Goal: Task Accomplishment & Management: Use online tool/utility

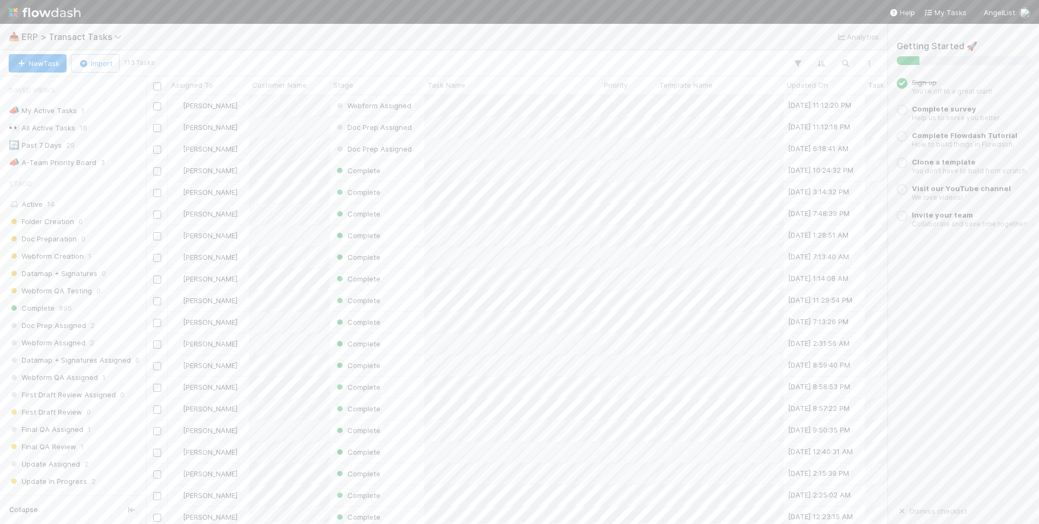
scroll to position [246, 0]
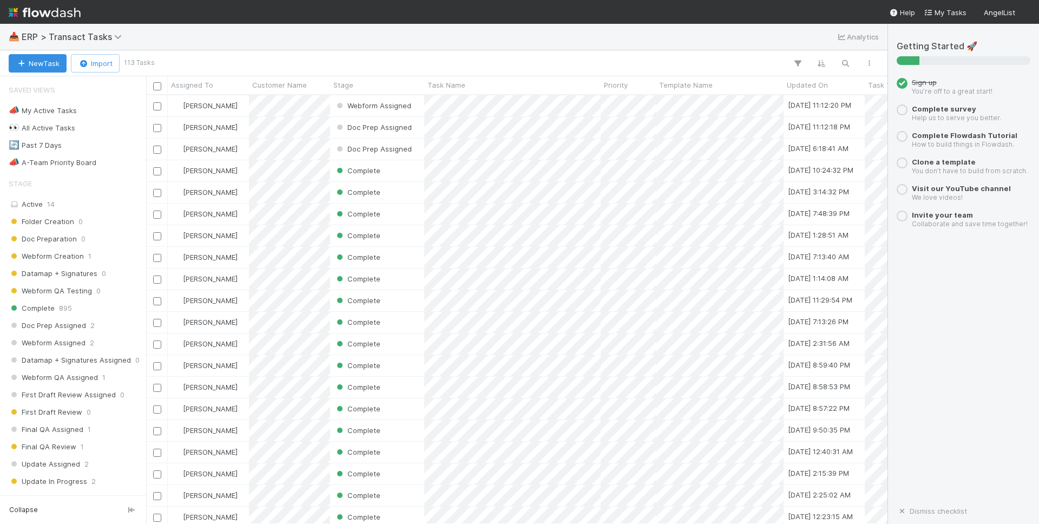
scroll to position [429, 742]
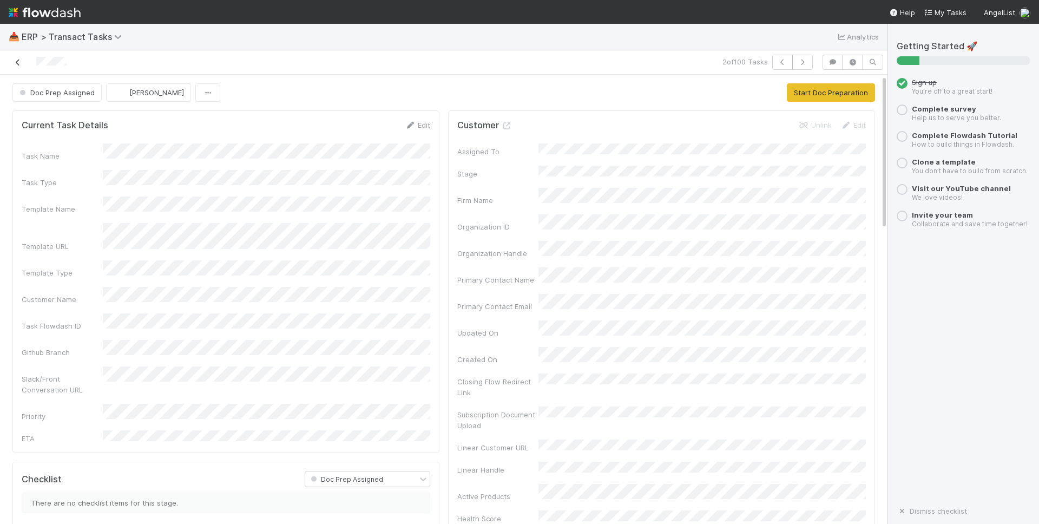
click at [19, 63] on icon at bounding box center [17, 62] width 11 height 7
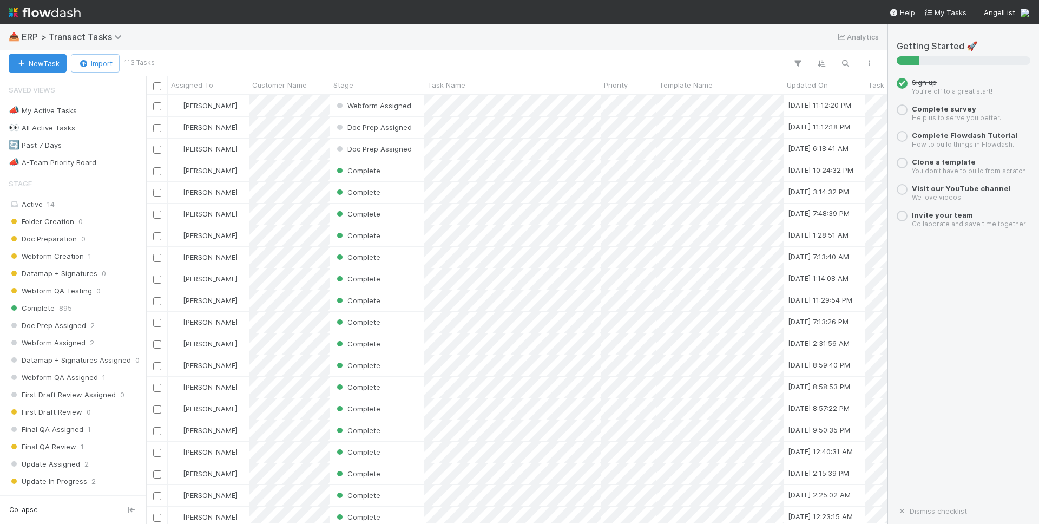
scroll to position [429, 742]
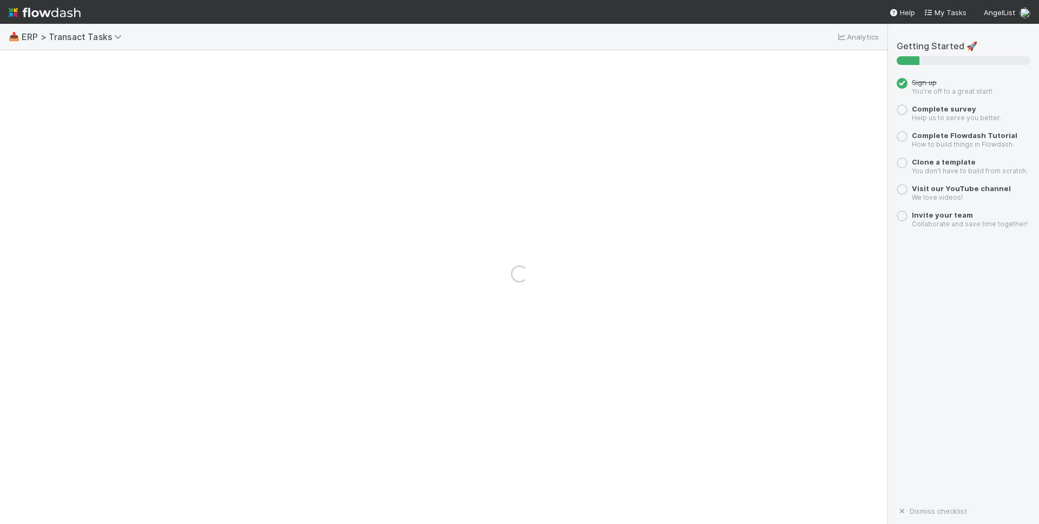
click at [531, 146] on div "Loading..." at bounding box center [519, 274] width 1039 height 500
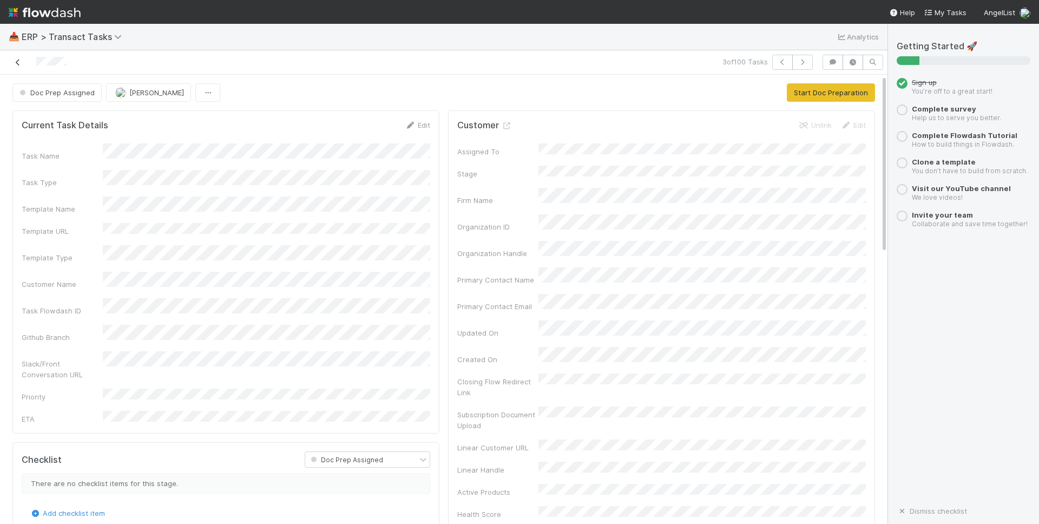
click at [23, 62] on icon at bounding box center [17, 62] width 11 height 7
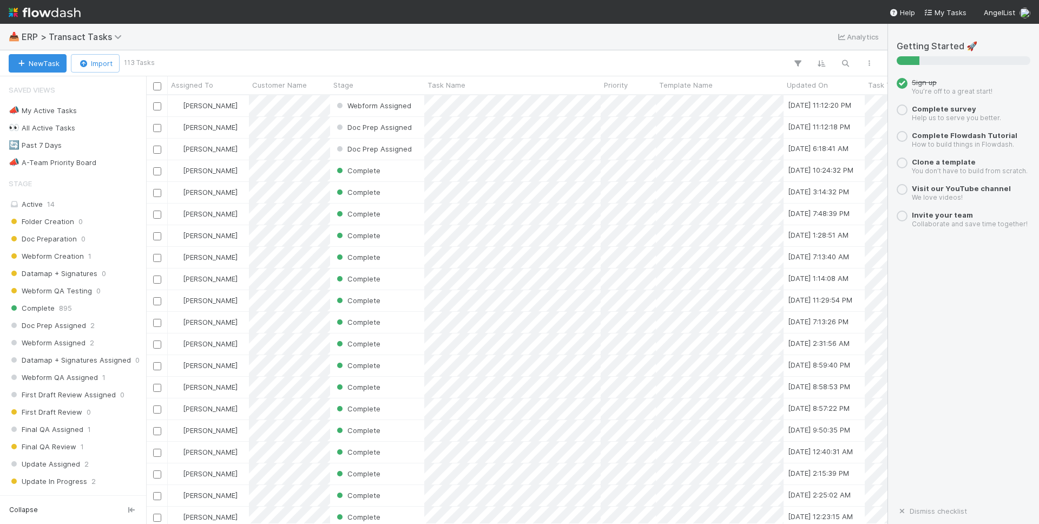
scroll to position [1, 1]
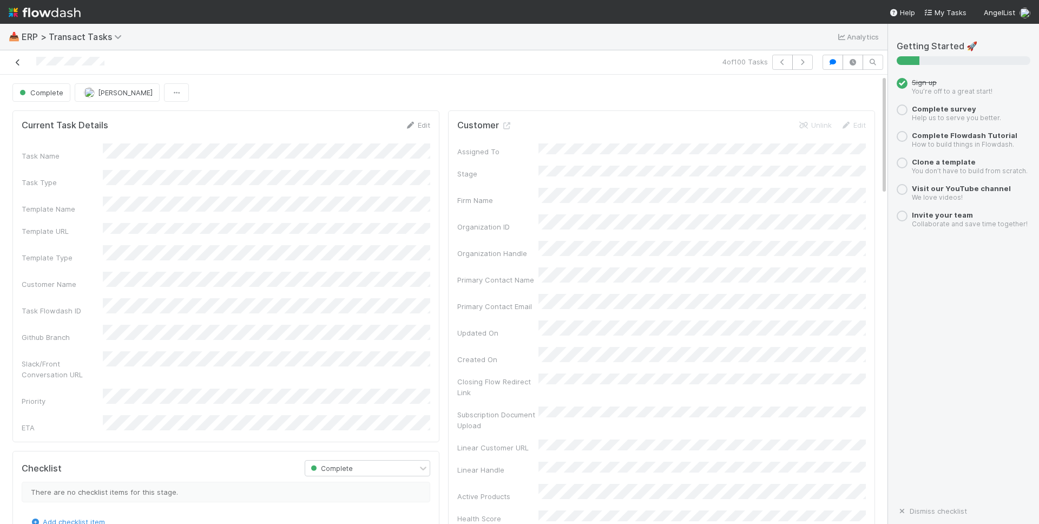
click at [18, 63] on icon at bounding box center [17, 62] width 11 height 7
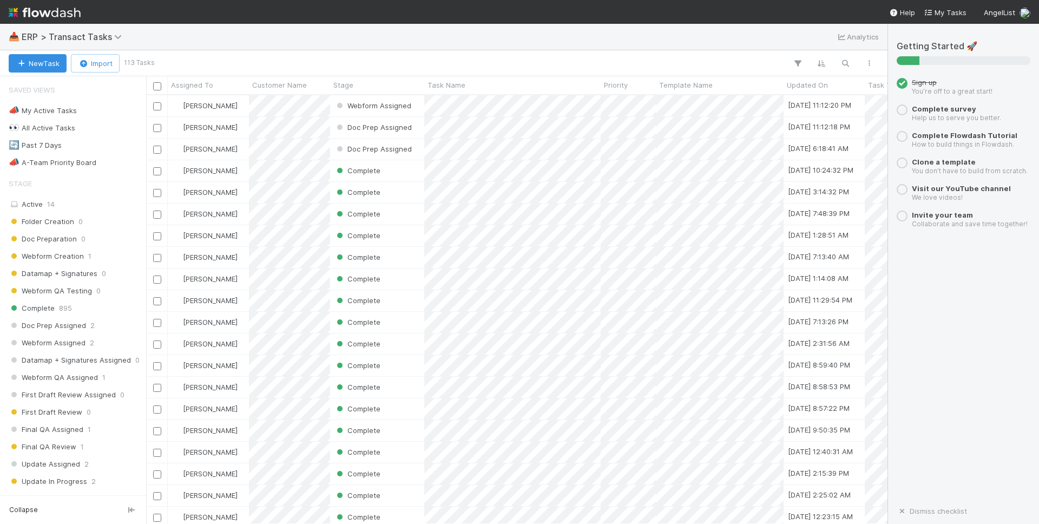
scroll to position [429, 742]
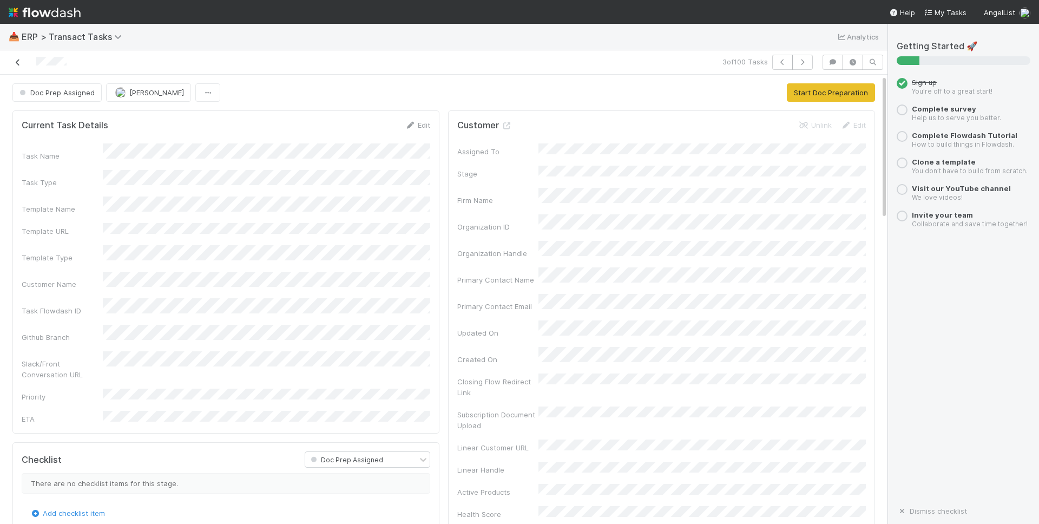
click at [16, 64] on icon at bounding box center [17, 62] width 11 height 7
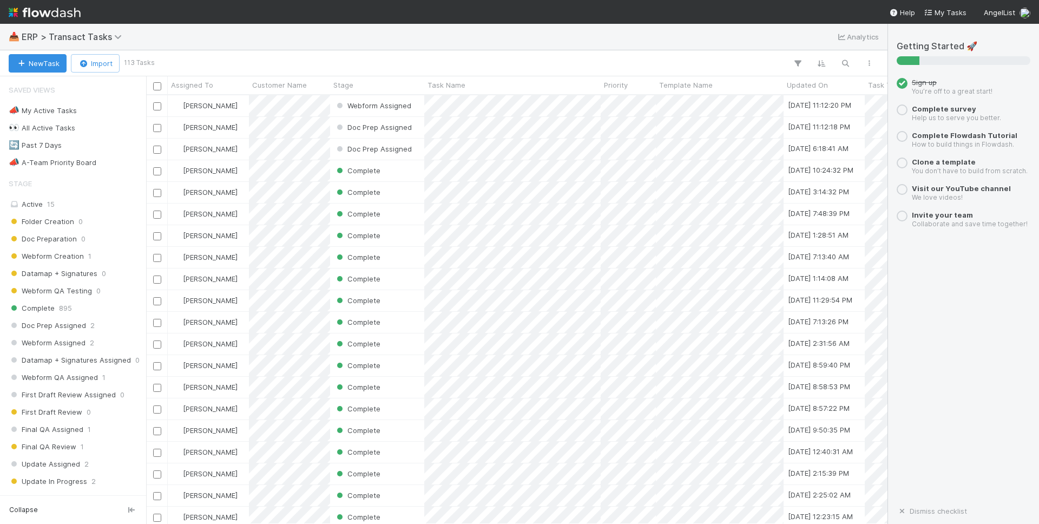
scroll to position [429, 742]
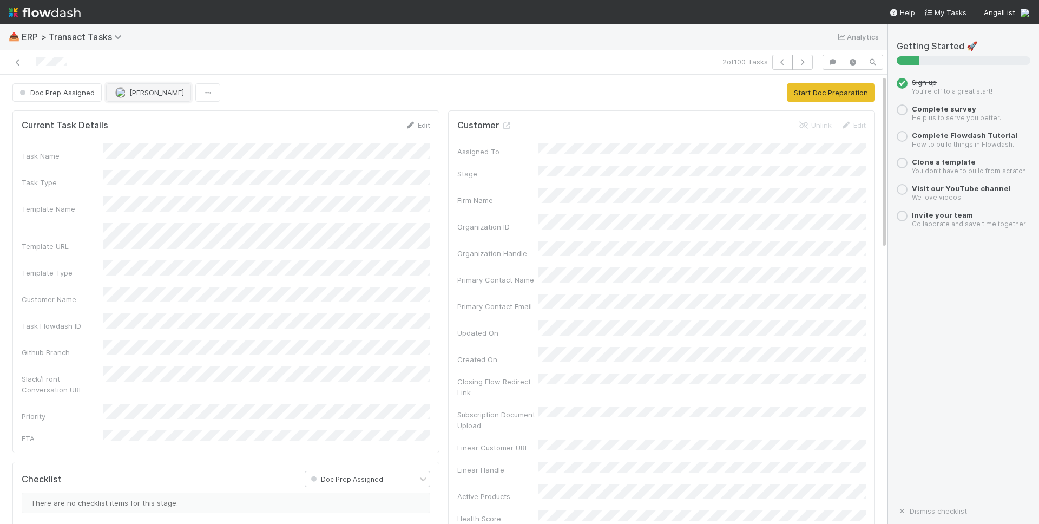
click at [140, 97] on button "[PERSON_NAME]" at bounding box center [148, 92] width 85 height 18
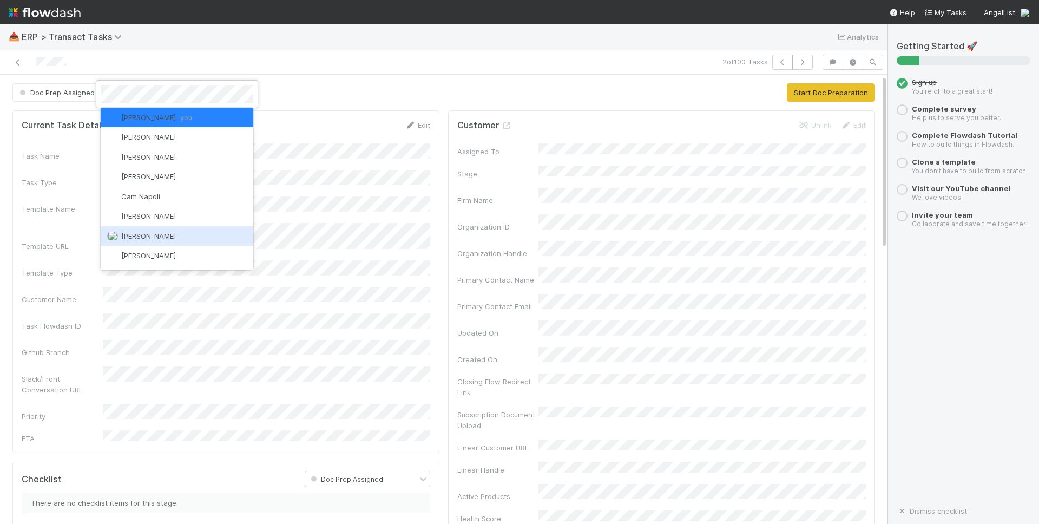
scroll to position [33, 0]
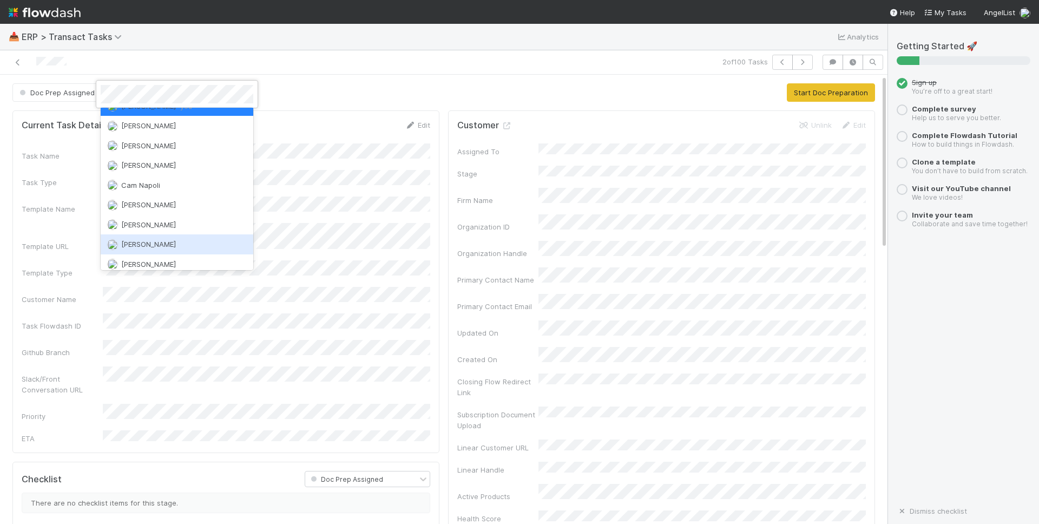
click at [178, 240] on div "[PERSON_NAME]" at bounding box center [177, 243] width 153 height 19
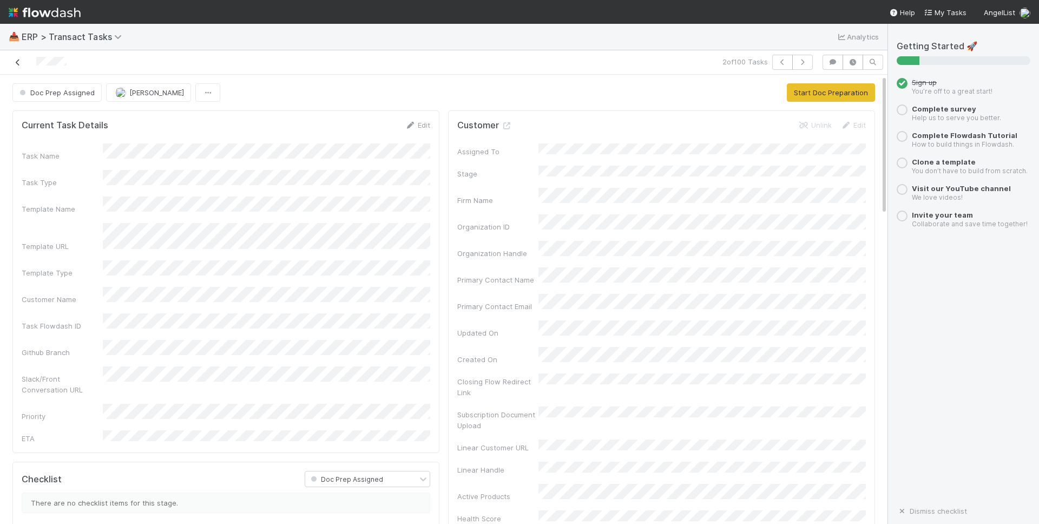
click at [13, 62] on icon at bounding box center [17, 62] width 11 height 7
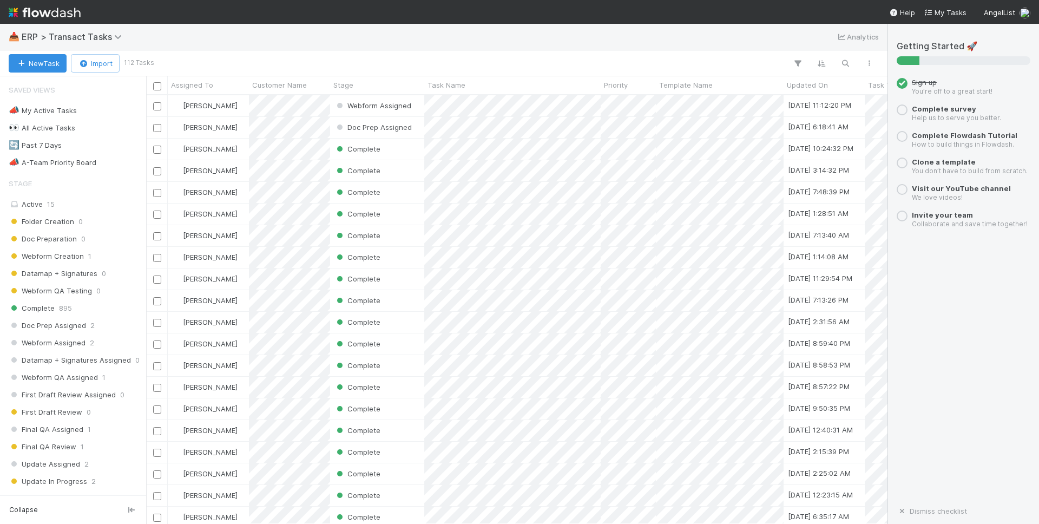
scroll to position [429, 742]
